Goal: Navigation & Orientation: Find specific page/section

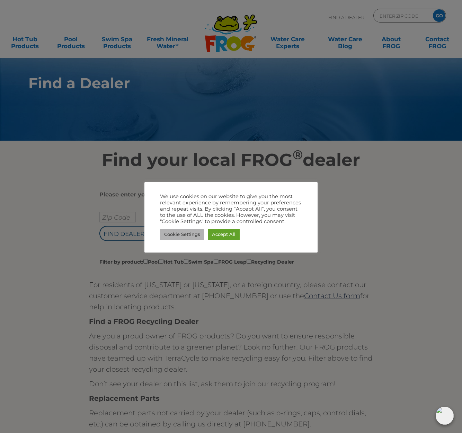
click at [165, 231] on link "Cookie Settings" at bounding box center [182, 234] width 44 height 11
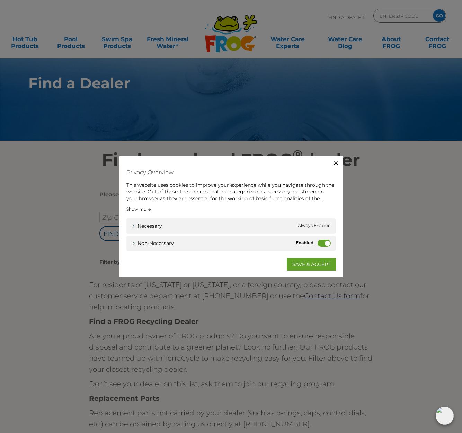
click at [142, 207] on link "Show more" at bounding box center [138, 209] width 24 height 6
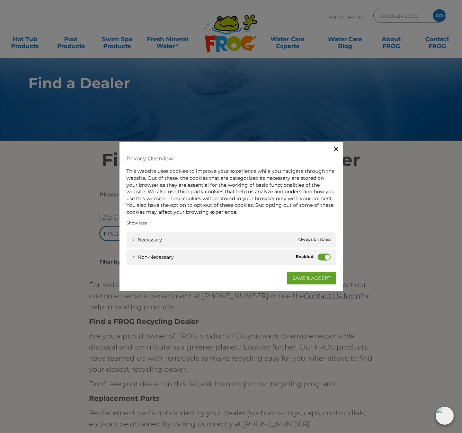
click at [335, 150] on icon "button" at bounding box center [336, 149] width 4 height 4
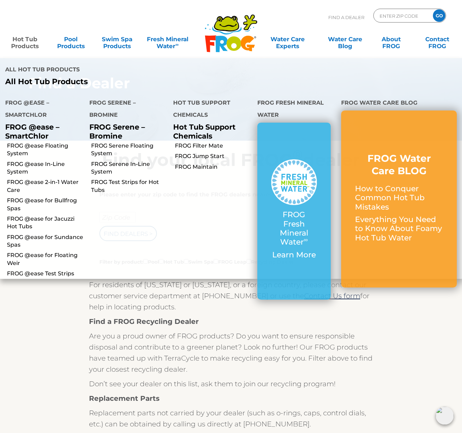
click at [28, 44] on link "Hot Tub Products" at bounding box center [25, 39] width 36 height 14
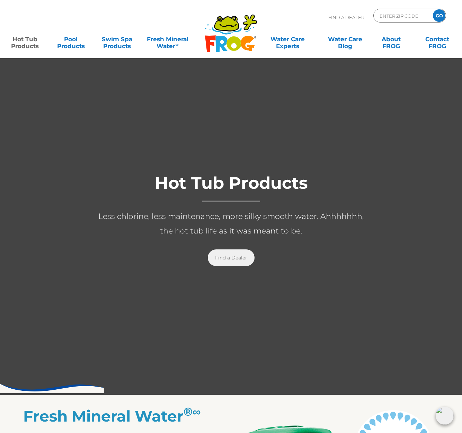
click at [223, 258] on link "Find a Dealer" at bounding box center [231, 257] width 47 height 17
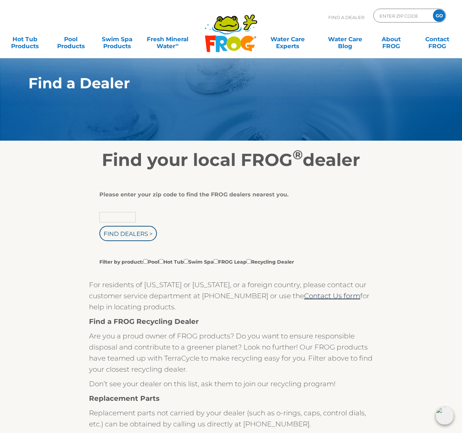
click at [104, 219] on input "text" at bounding box center [117, 217] width 36 height 10
type input "92584"
click at [128, 234] on input "Find Dealers >" at bounding box center [127, 233] width 57 height 15
click at [132, 239] on input "Find Dealers >" at bounding box center [127, 233] width 57 height 15
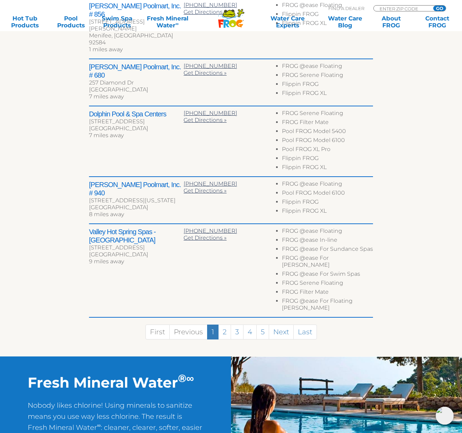
scroll to position [333, 0]
